Goal: Task Accomplishment & Management: Use online tool/utility

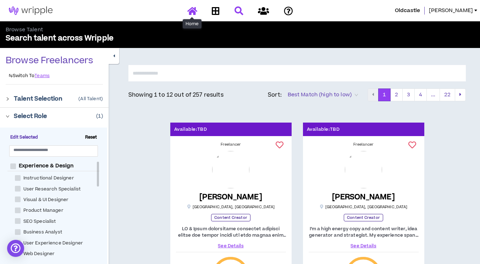
click at [192, 14] on icon at bounding box center [192, 10] width 10 height 9
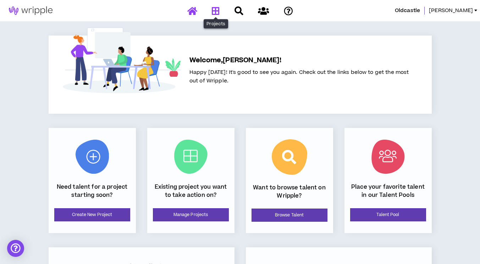
click at [219, 14] on icon at bounding box center [216, 10] width 8 height 9
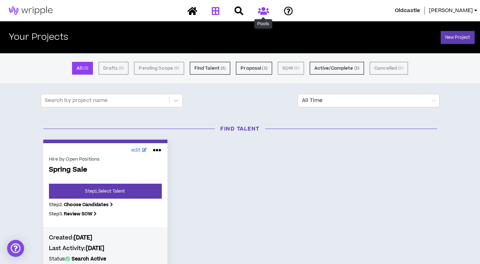
click at [266, 11] on icon at bounding box center [263, 10] width 11 height 9
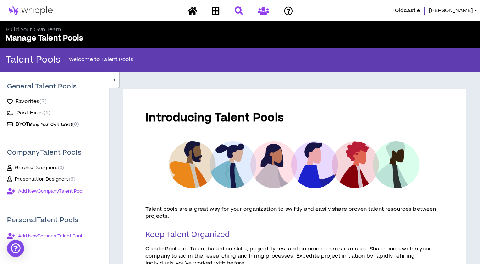
click at [244, 11] on link at bounding box center [239, 11] width 12 height 12
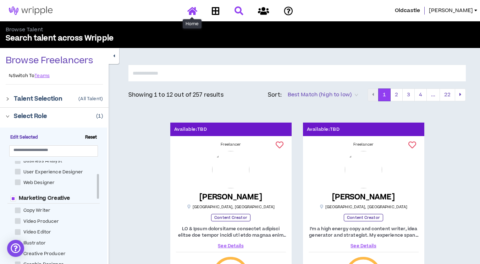
click at [192, 15] on link at bounding box center [192, 11] width 13 height 12
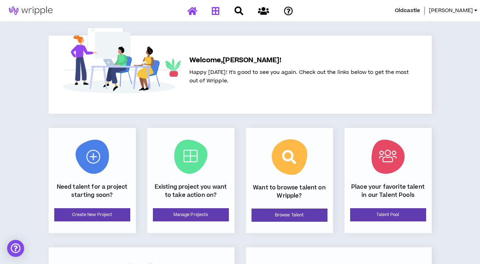
click at [217, 10] on icon at bounding box center [216, 10] width 8 height 9
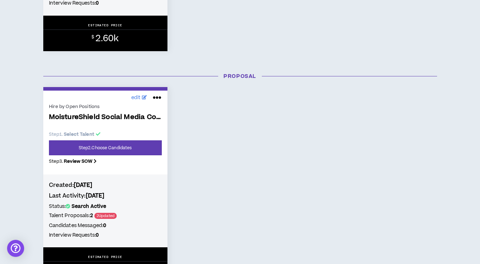
scroll to position [319, 0]
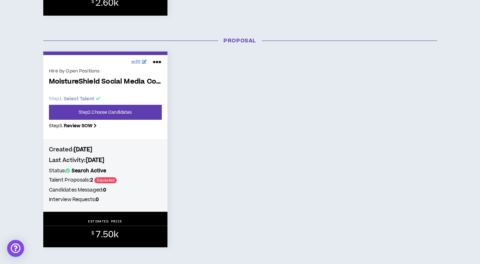
click at [159, 66] on icon at bounding box center [157, 61] width 9 height 11
click at [214, 127] on div "edit Hire by Open Positions MoistureShield Social Media Content Creation Step 1…" at bounding box center [240, 149] width 405 height 196
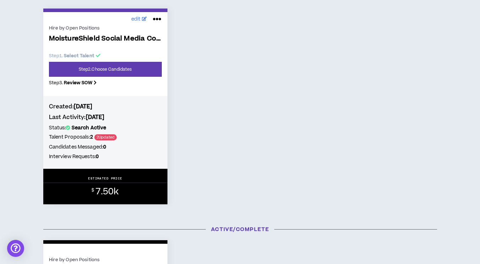
scroll to position [355, 0]
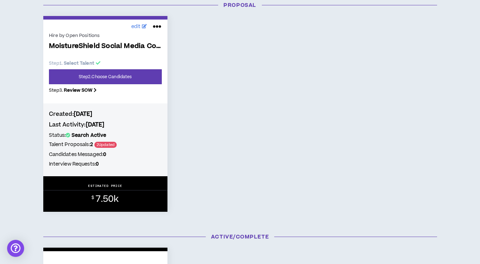
click at [96, 194] on div "$ 7.50k" at bounding box center [105, 197] width 124 height 14
click at [106, 188] on p "ESTIMATED PRICE" at bounding box center [105, 185] width 34 height 4
click at [138, 28] on span "edit" at bounding box center [136, 26] width 10 height 7
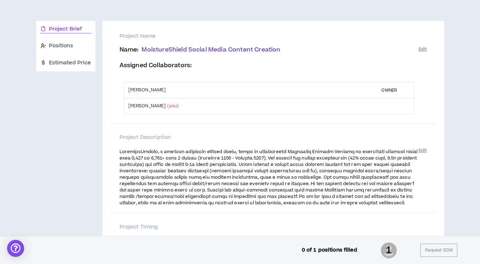
scroll to position [71, 0]
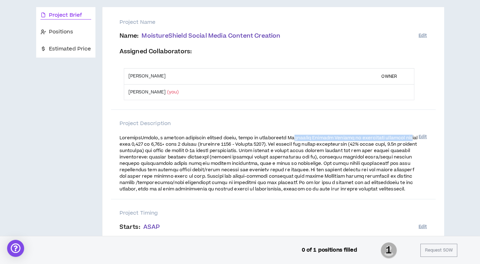
drag, startPoint x: 292, startPoint y: 138, endPoint x: 411, endPoint y: 140, distance: 118.6
click at [411, 140] on span at bounding box center [269, 163] width 298 height 57
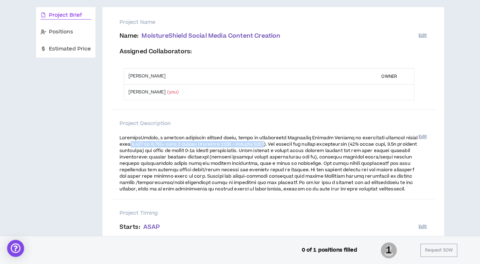
drag, startPoint x: 131, startPoint y: 145, endPoint x: 272, endPoint y: 146, distance: 140.9
click at [272, 146] on span at bounding box center [269, 163] width 298 height 57
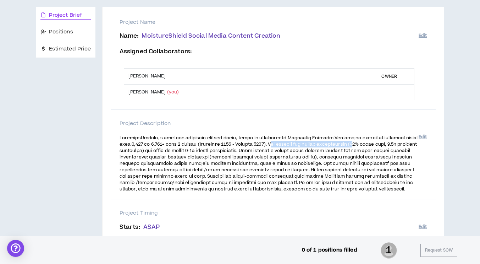
drag, startPoint x: 280, startPoint y: 144, endPoint x: 369, endPoint y: 145, distance: 89.8
click at [369, 145] on span at bounding box center [269, 163] width 298 height 57
drag, startPoint x: 145, startPoint y: 180, endPoint x: 225, endPoint y: 192, distance: 81.5
click at [231, 182] on span at bounding box center [269, 163] width 298 height 57
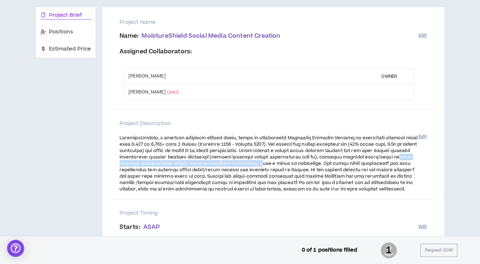
drag, startPoint x: 121, startPoint y: 165, endPoint x: 268, endPoint y: 164, distance: 147.3
click at [268, 164] on span at bounding box center [269, 163] width 298 height 57
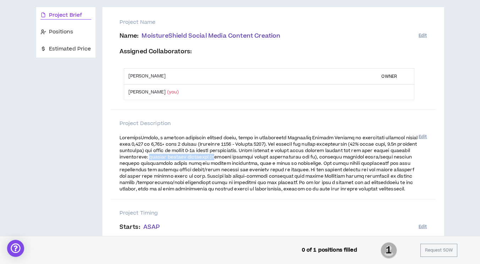
drag, startPoint x: 181, startPoint y: 155, endPoint x: 247, endPoint y: 158, distance: 66.1
click at [247, 158] on span at bounding box center [269, 163] width 298 height 57
drag, startPoint x: 362, startPoint y: 156, endPoint x: 410, endPoint y: 153, distance: 48.7
click at [410, 153] on p at bounding box center [269, 163] width 299 height 59
click at [390, 164] on span at bounding box center [269, 163] width 298 height 57
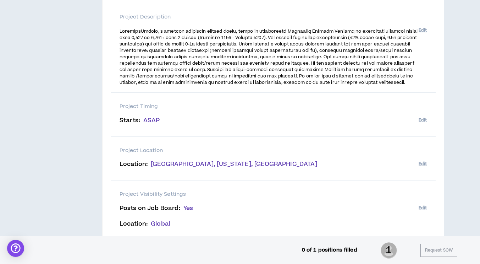
scroll to position [213, 0]
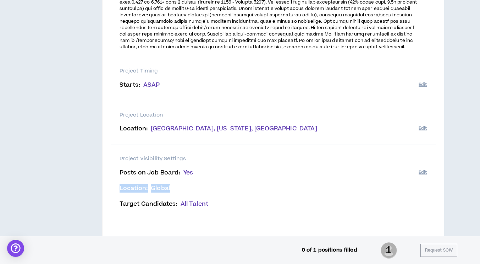
drag, startPoint x: 115, startPoint y: 197, endPoint x: 176, endPoint y: 196, distance: 61.8
click at [176, 196] on div "Project Visibility Settings Posts on Job Board : Yes Location : Global Target C…" at bounding box center [273, 182] width 325 height 75
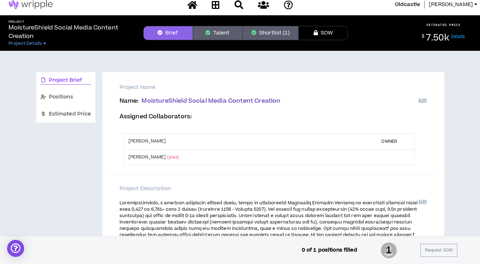
scroll to position [0, 0]
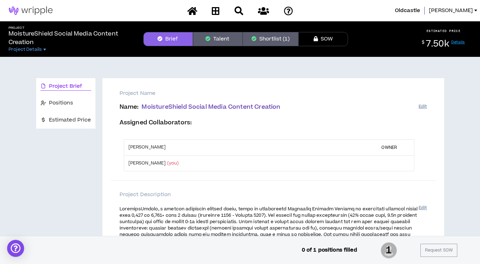
click at [213, 39] on button "Talent" at bounding box center [218, 39] width 50 height 14
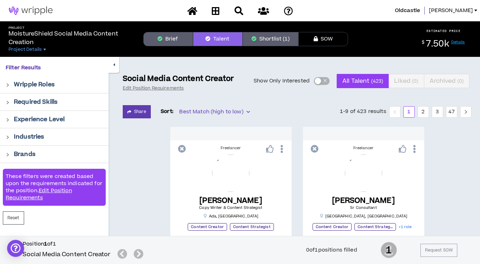
click at [270, 38] on button "Shortlist (1)" at bounding box center [271, 39] width 56 height 14
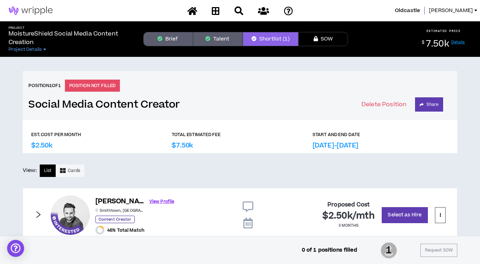
scroll to position [20, 0]
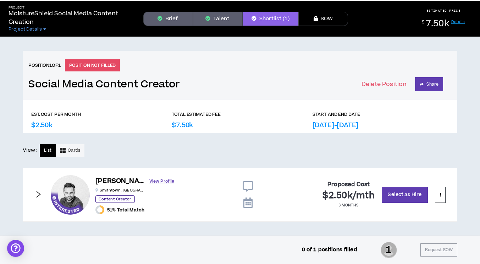
click at [149, 180] on link "View Profile" at bounding box center [161, 181] width 25 height 12
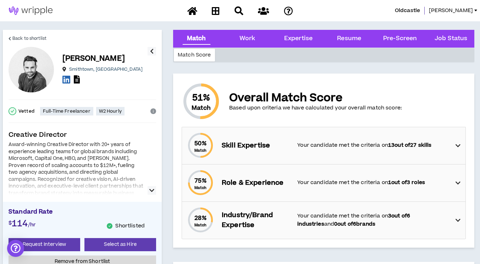
click at [152, 191] on icon "button" at bounding box center [151, 190] width 5 height 9
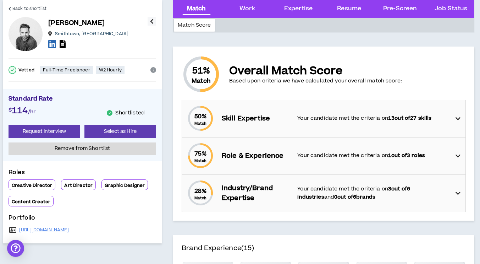
scroll to position [35, 0]
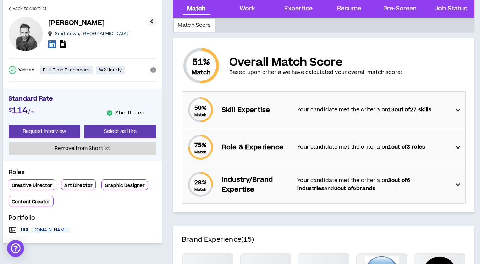
click at [38, 232] on link "[URL][DOMAIN_NAME]" at bounding box center [44, 230] width 50 height 6
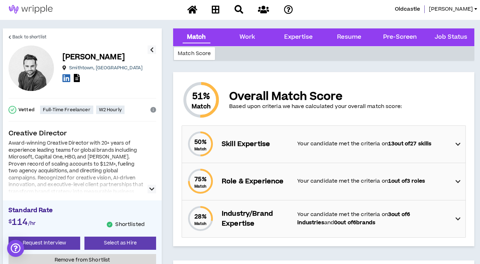
scroll to position [0, 0]
